Goal: Task Accomplishment & Management: Manage account settings

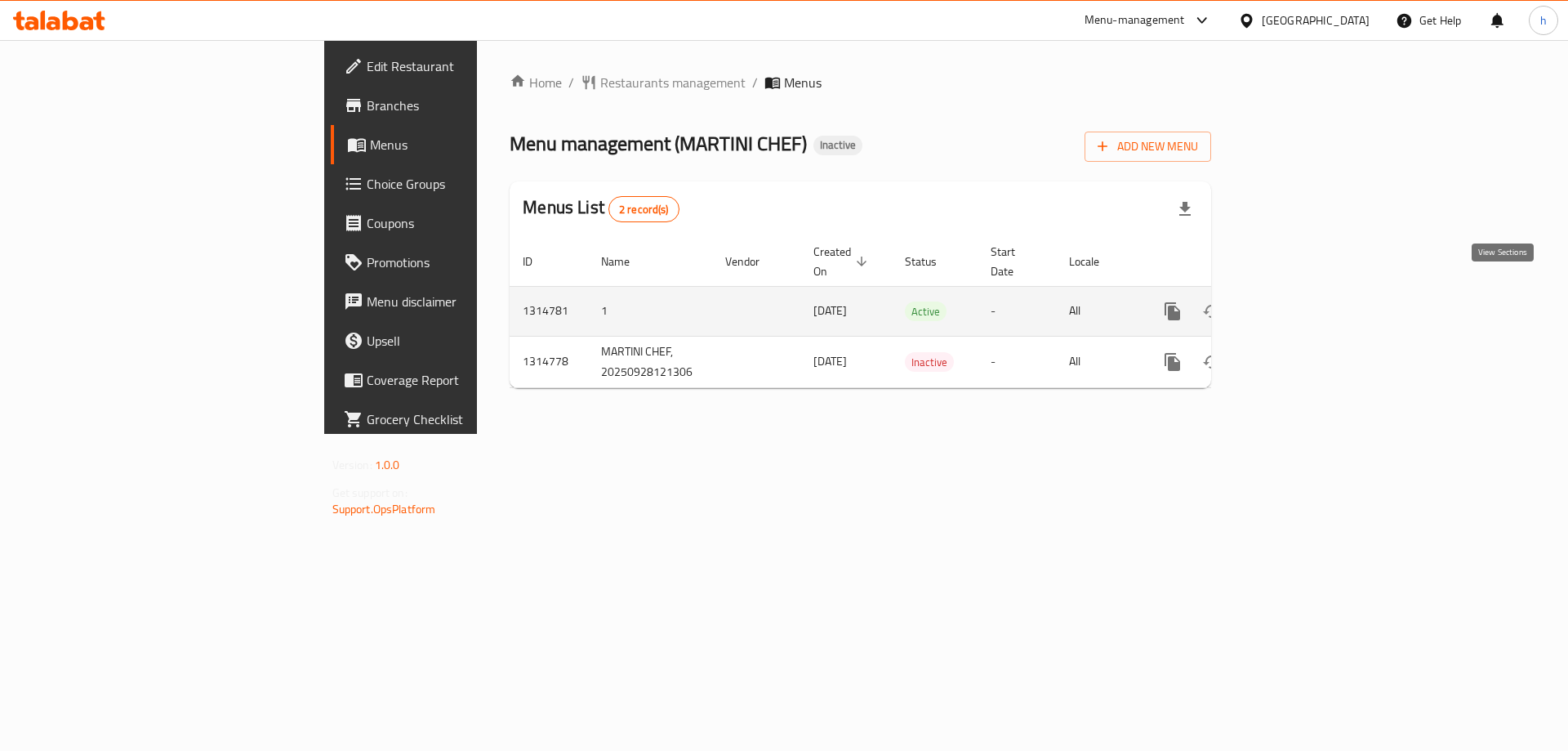
click at [1310, 291] on link "enhanced table" at bounding box center [1290, 311] width 39 height 39
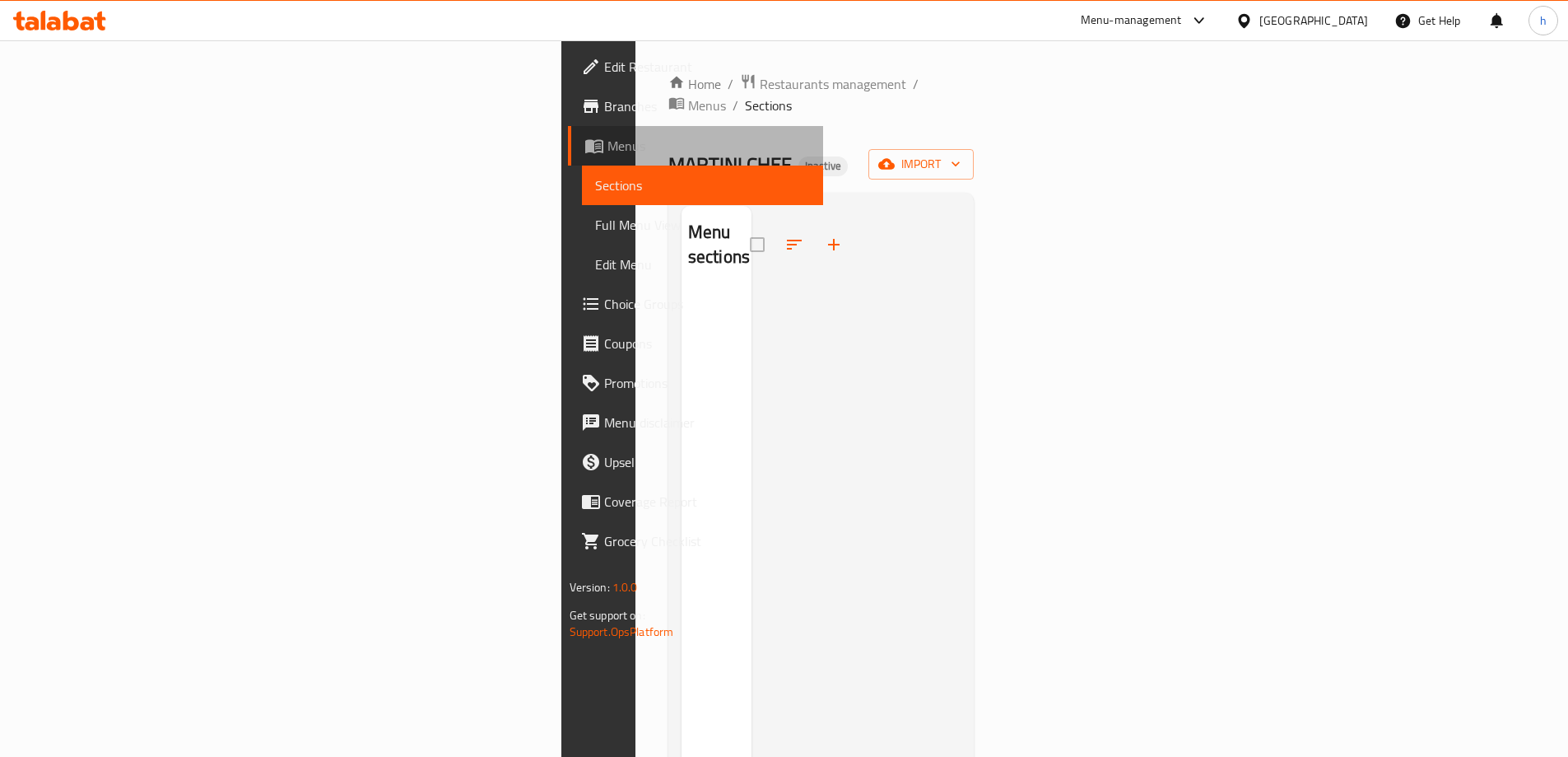
click at [607, 142] on span "Menus" at bounding box center [708, 146] width 202 height 20
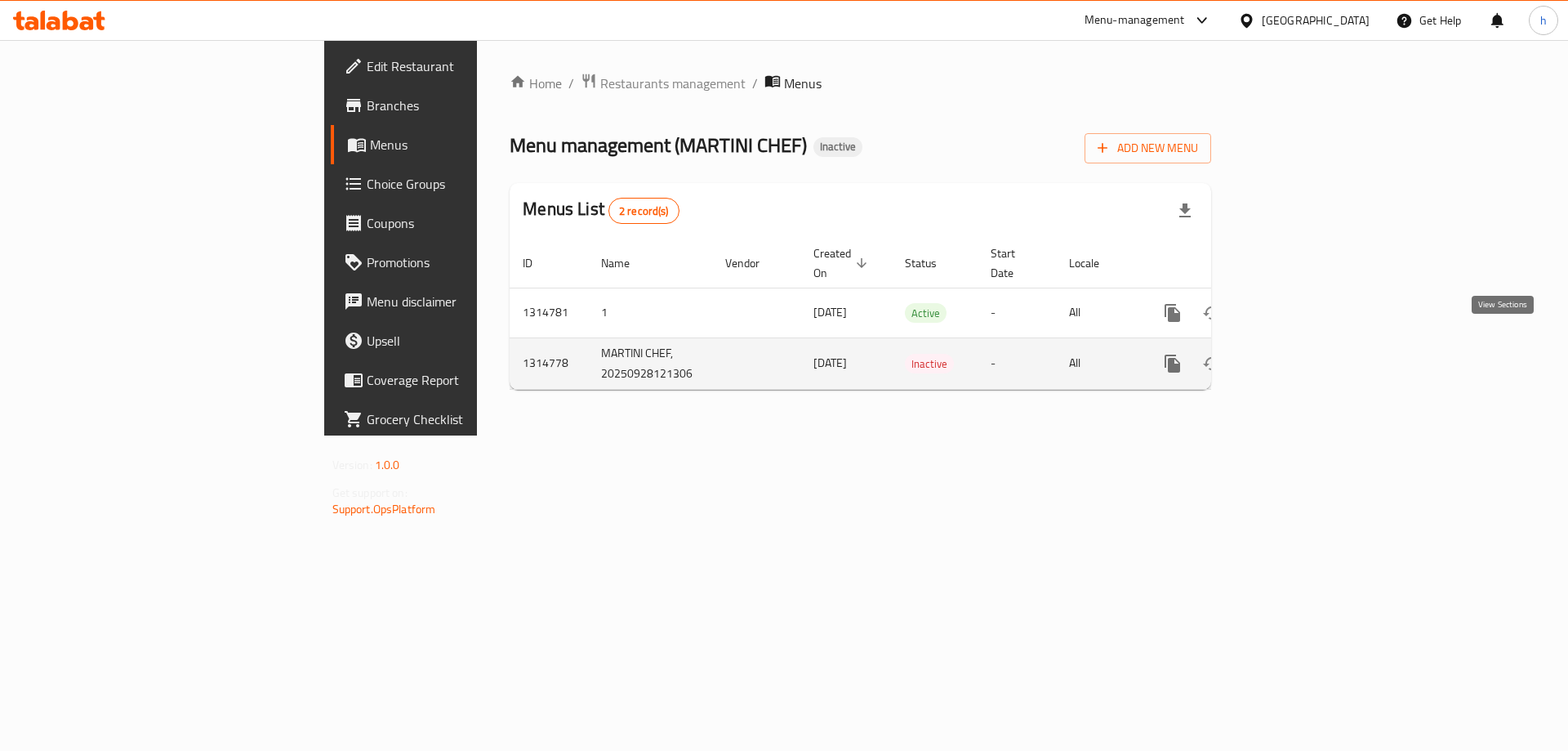
click at [1300, 354] on icon "enhanced table" at bounding box center [1291, 364] width 20 height 20
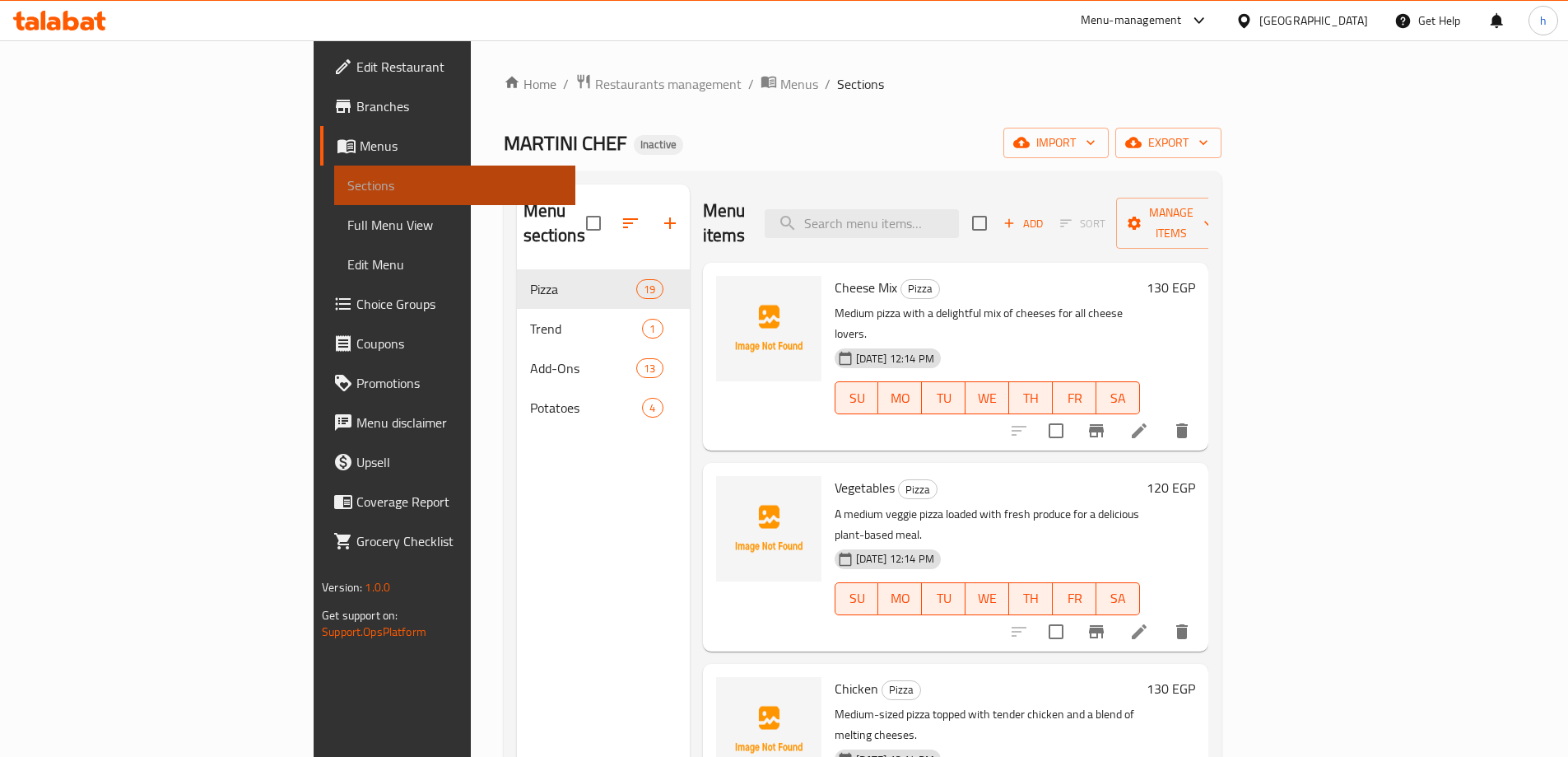
click at [347, 188] on span "Sections" at bounding box center [455, 185] width 215 height 20
click at [357, 110] on span "Branches" at bounding box center [459, 107] width 206 height 20
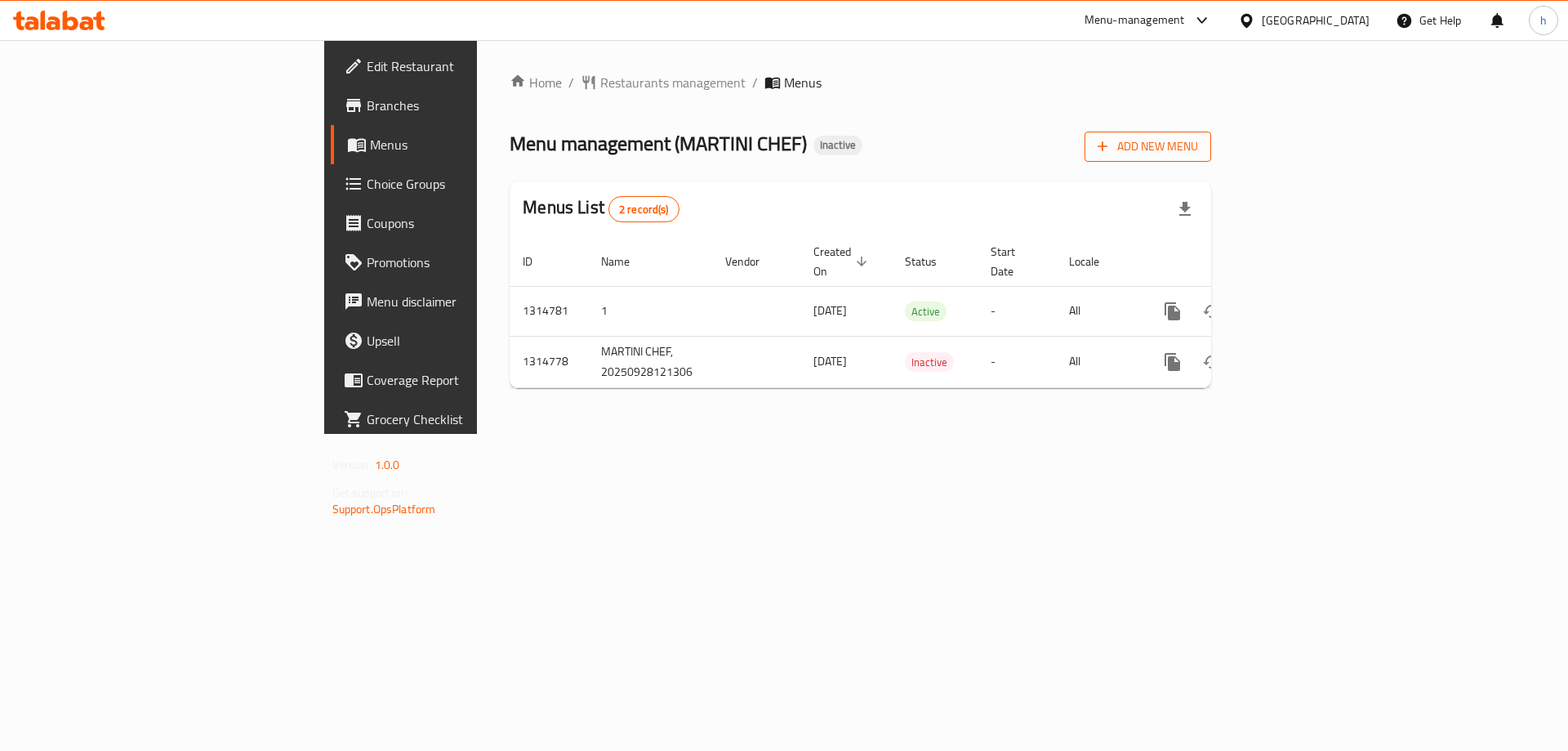
click at [1198, 139] on span "Add New Menu" at bounding box center [1148, 147] width 101 height 21
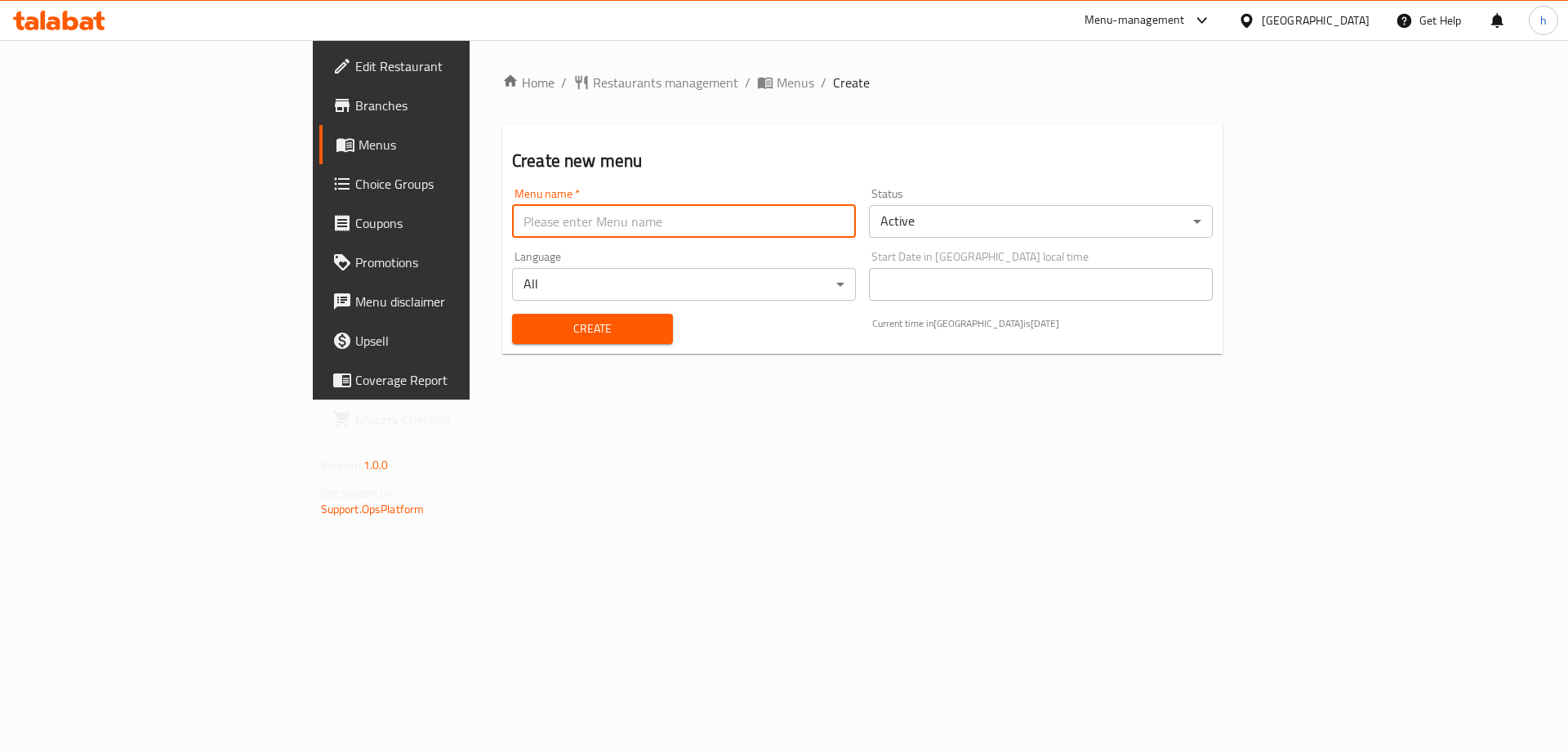
click at [558, 223] on input "text" at bounding box center [683, 221] width 344 height 32
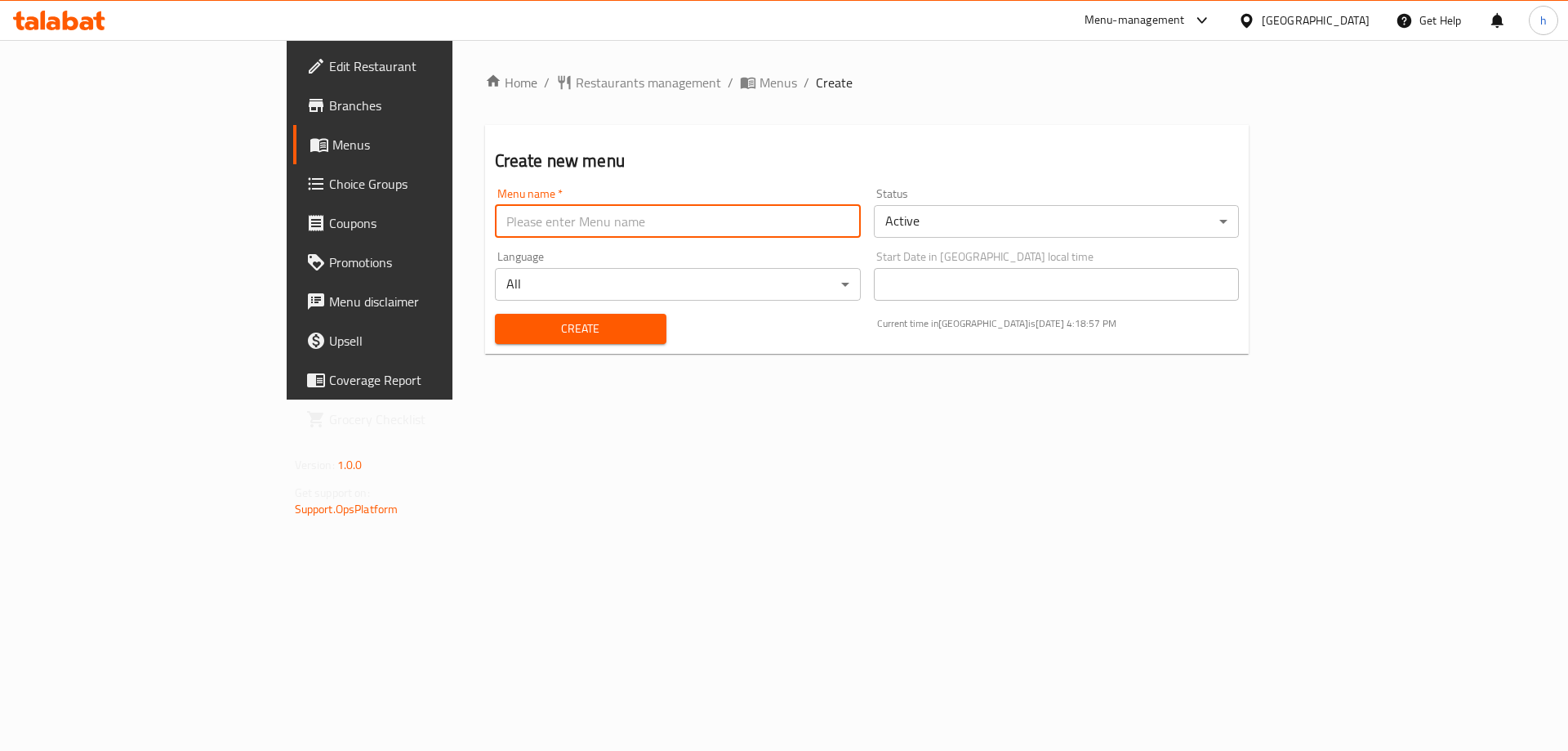
type input "habiba"
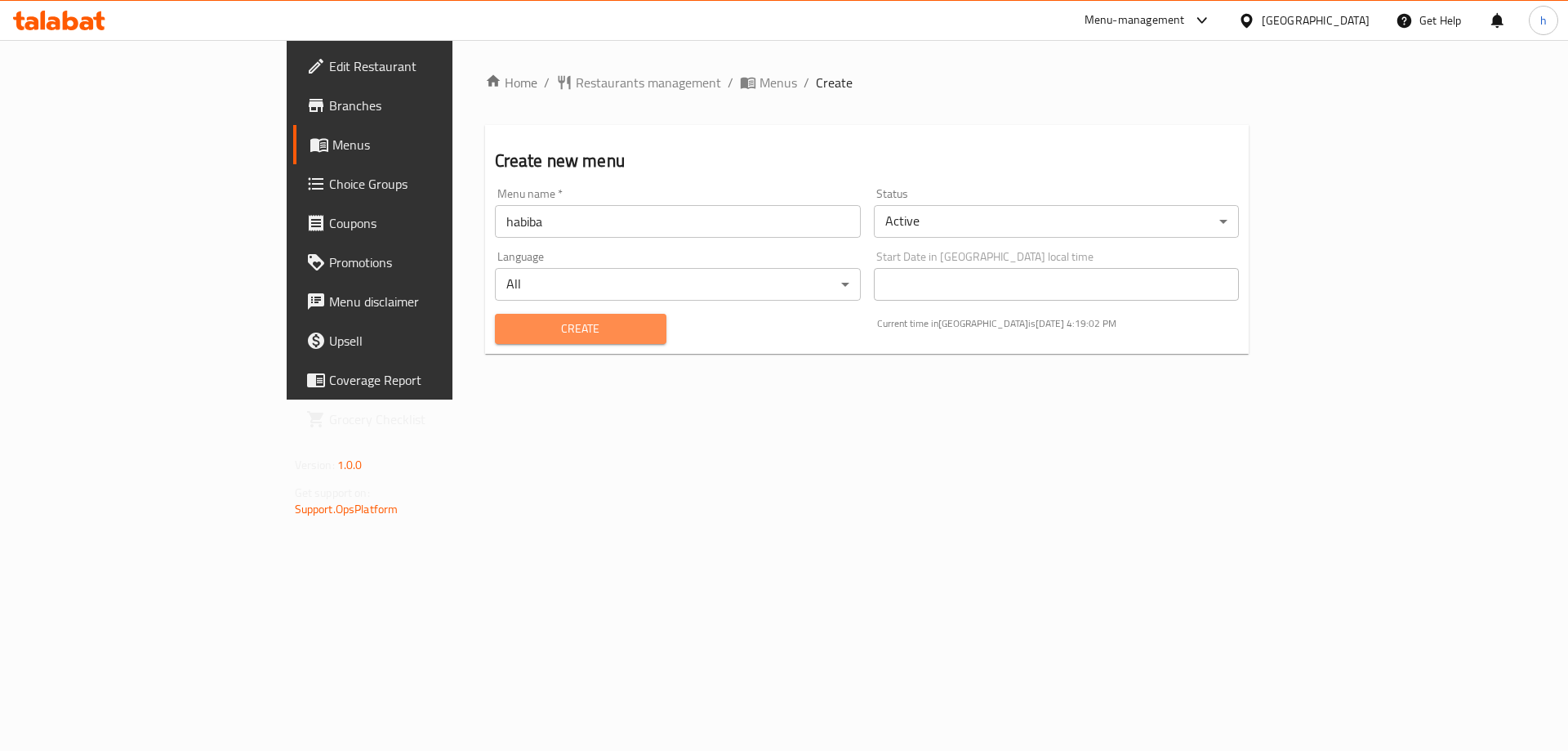
click at [508, 328] on span "Create" at bounding box center [580, 329] width 146 height 21
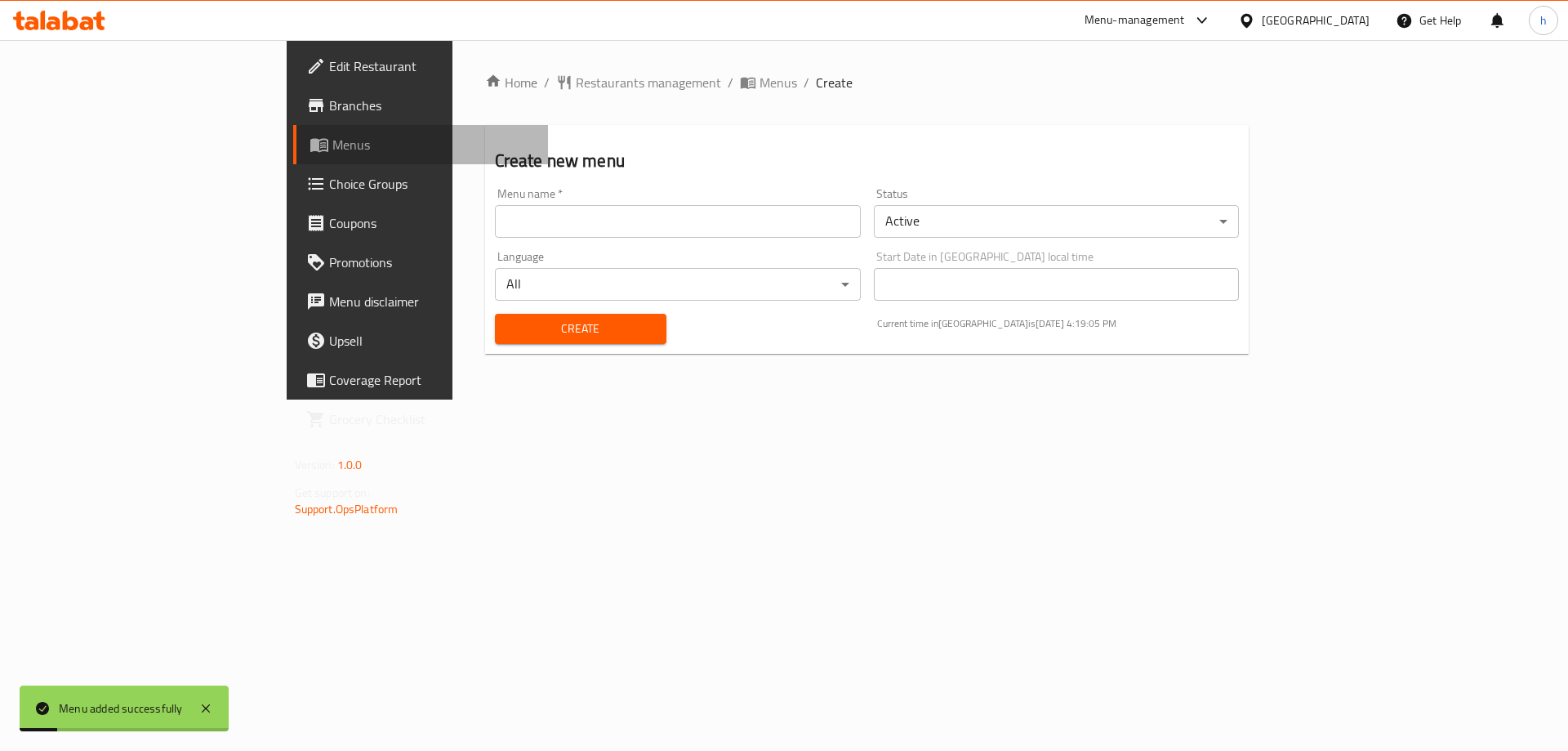
click at [332, 153] on span "Menus" at bounding box center [434, 145] width 203 height 20
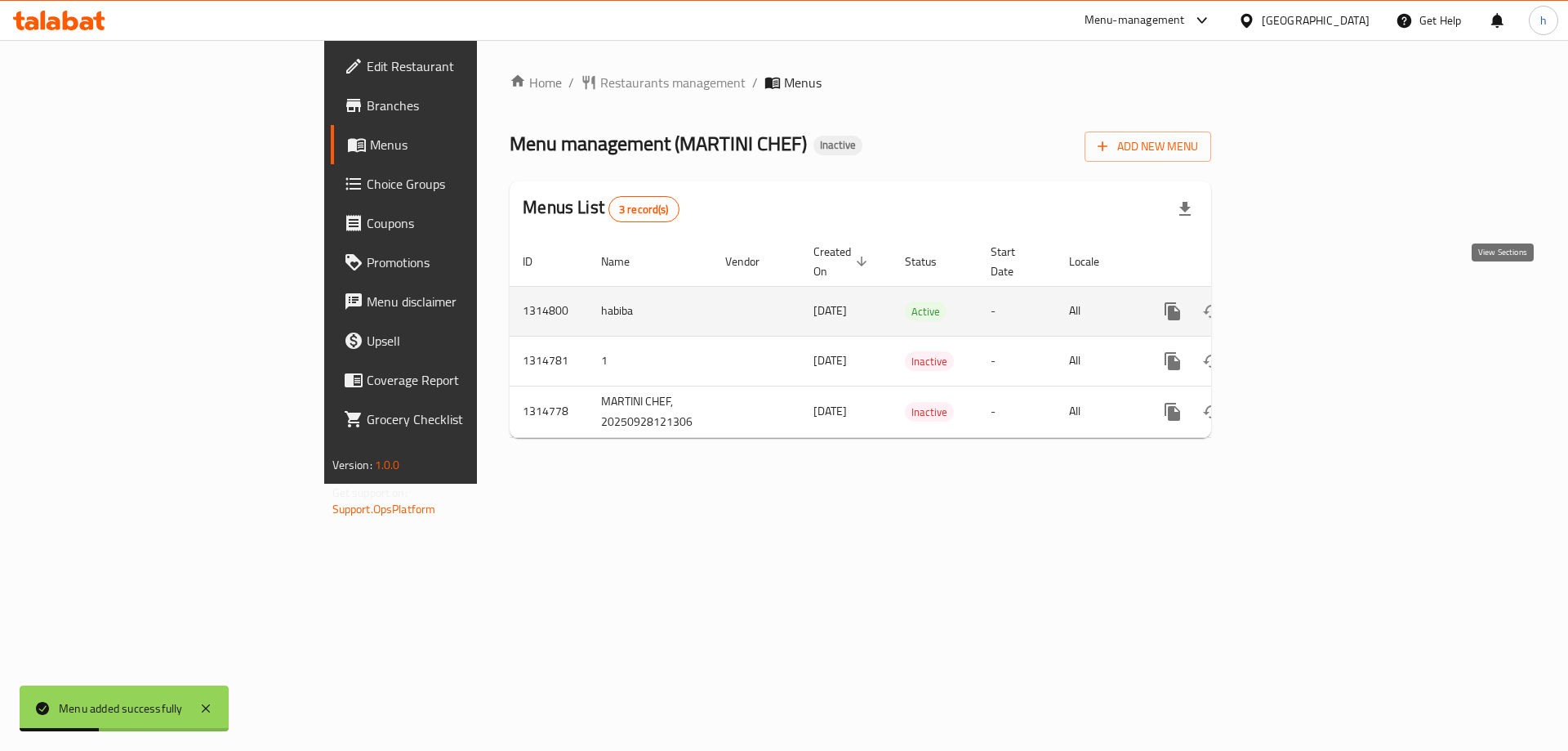
click at [1300, 301] on icon "enhanced table" at bounding box center [1291, 311] width 20 height 20
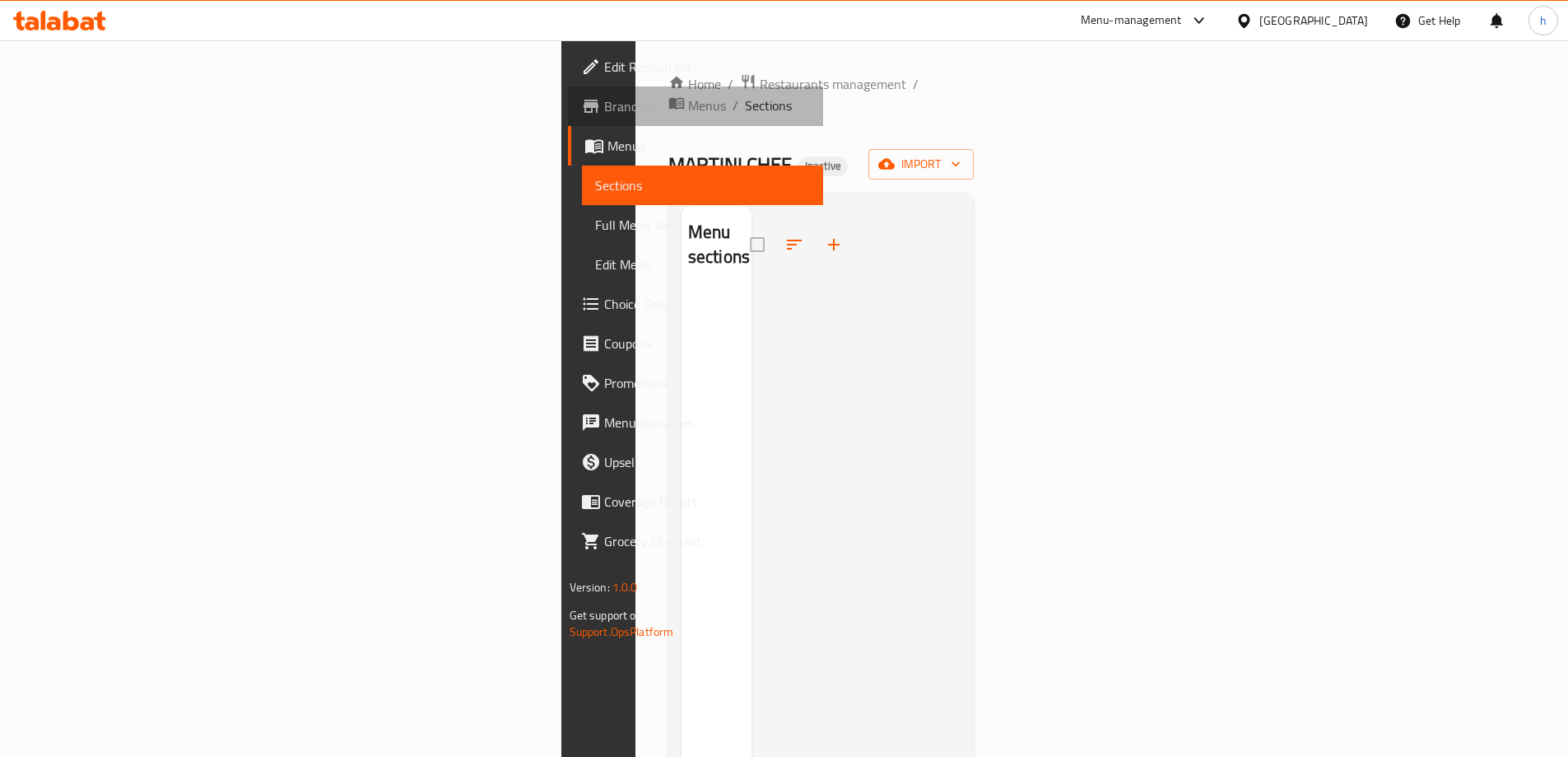
click at [604, 114] on span "Branches" at bounding box center [706, 107] width 206 height 20
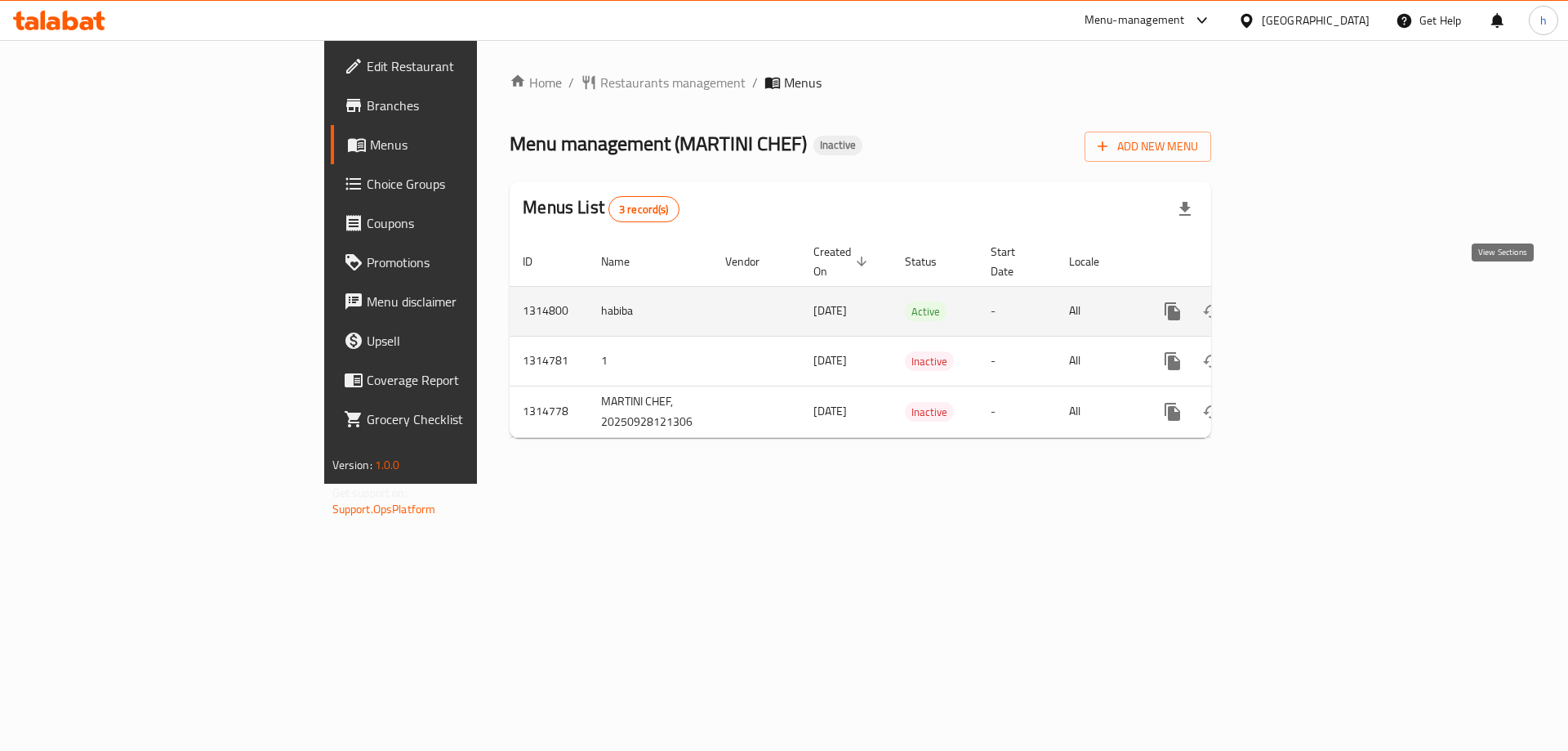
click at [1300, 301] on icon "enhanced table" at bounding box center [1291, 311] width 20 height 20
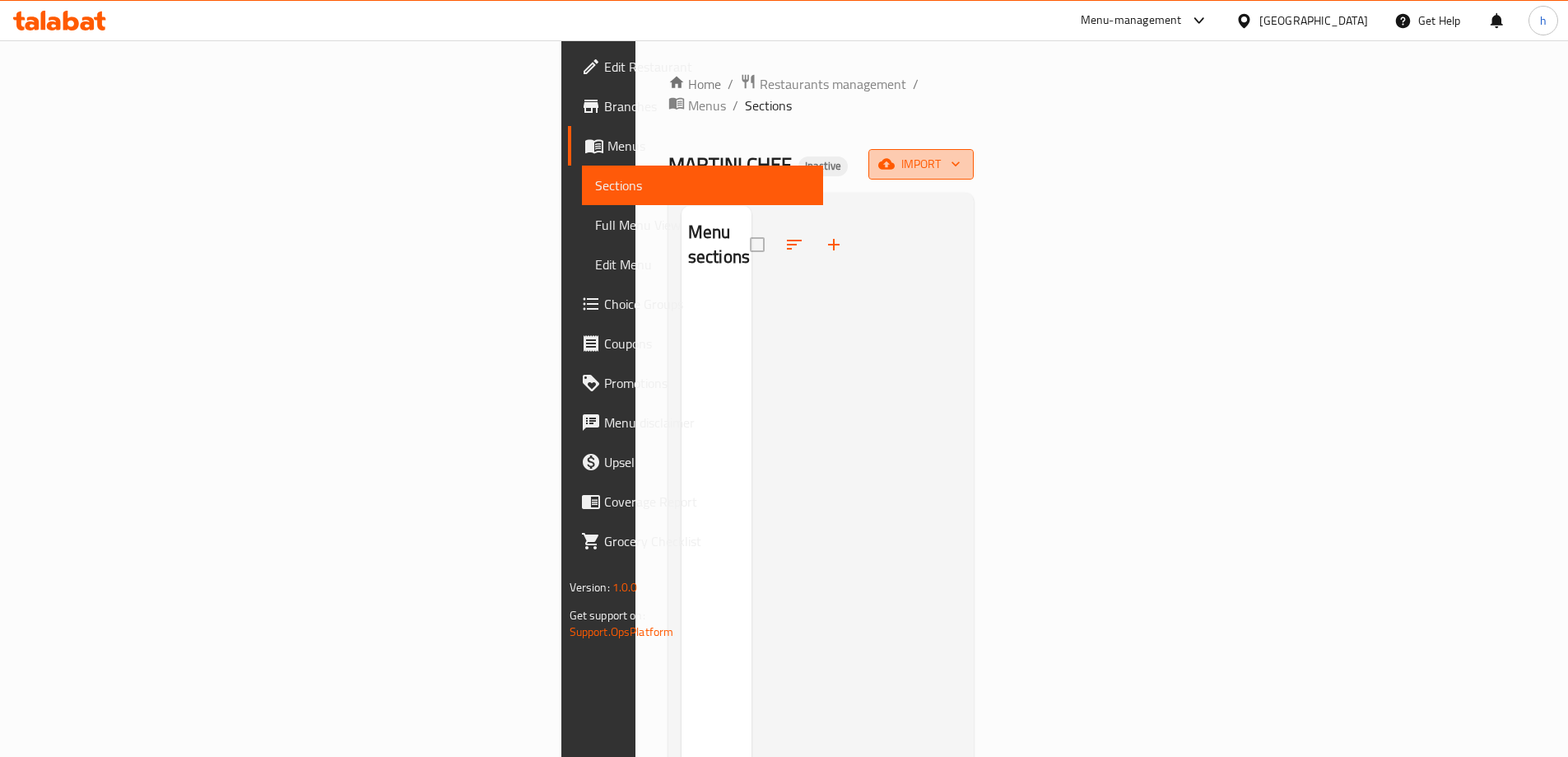
click at [961, 154] on span "import" at bounding box center [921, 164] width 79 height 21
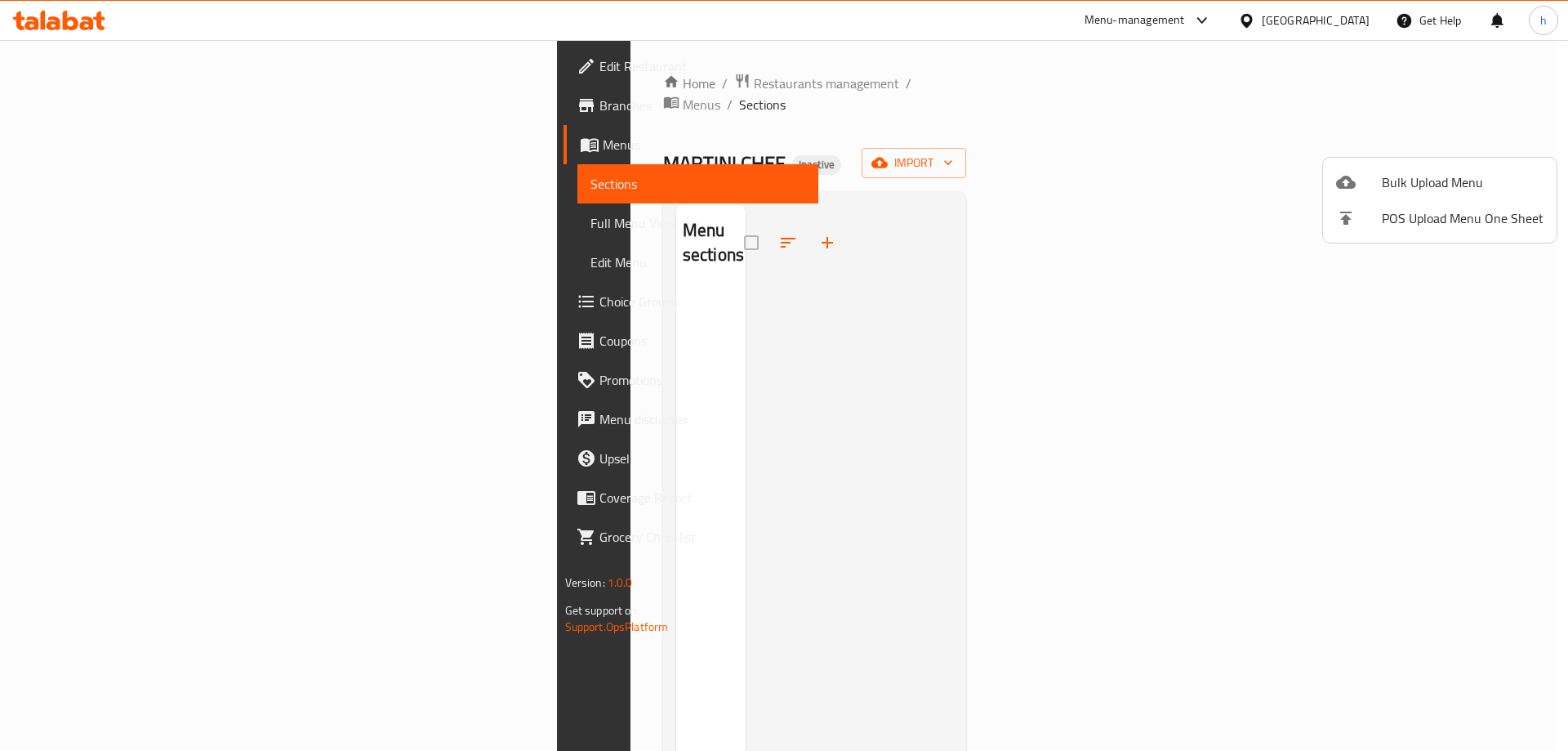
click at [907, 255] on div at bounding box center [784, 376] width 1568 height 751
